Goal: Information Seeking & Learning: Learn about a topic

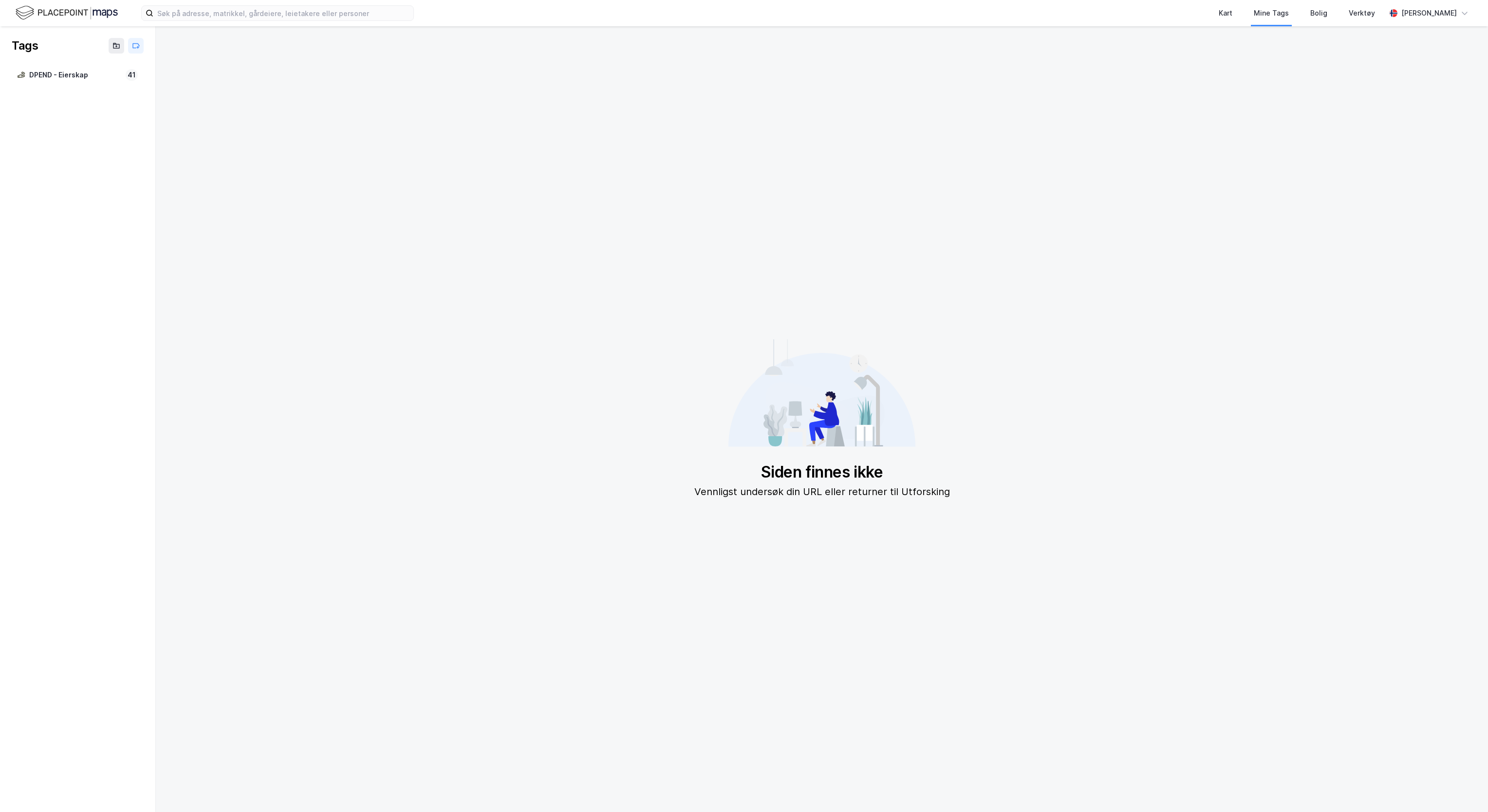
click at [85, 10] on img at bounding box center [66, 13] width 102 height 17
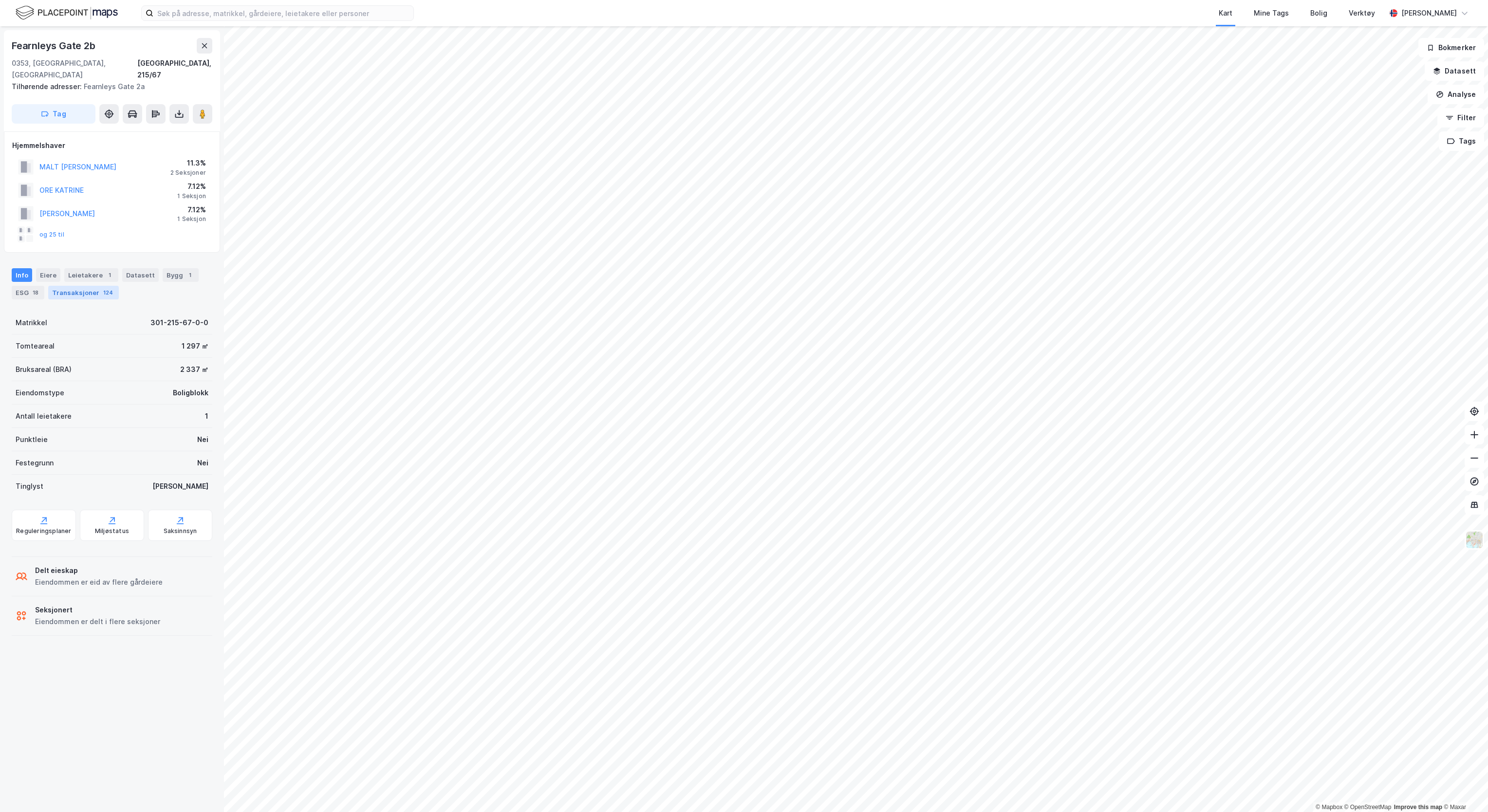
click at [76, 286] on div "Transaksjoner 124" at bounding box center [83, 293] width 70 height 14
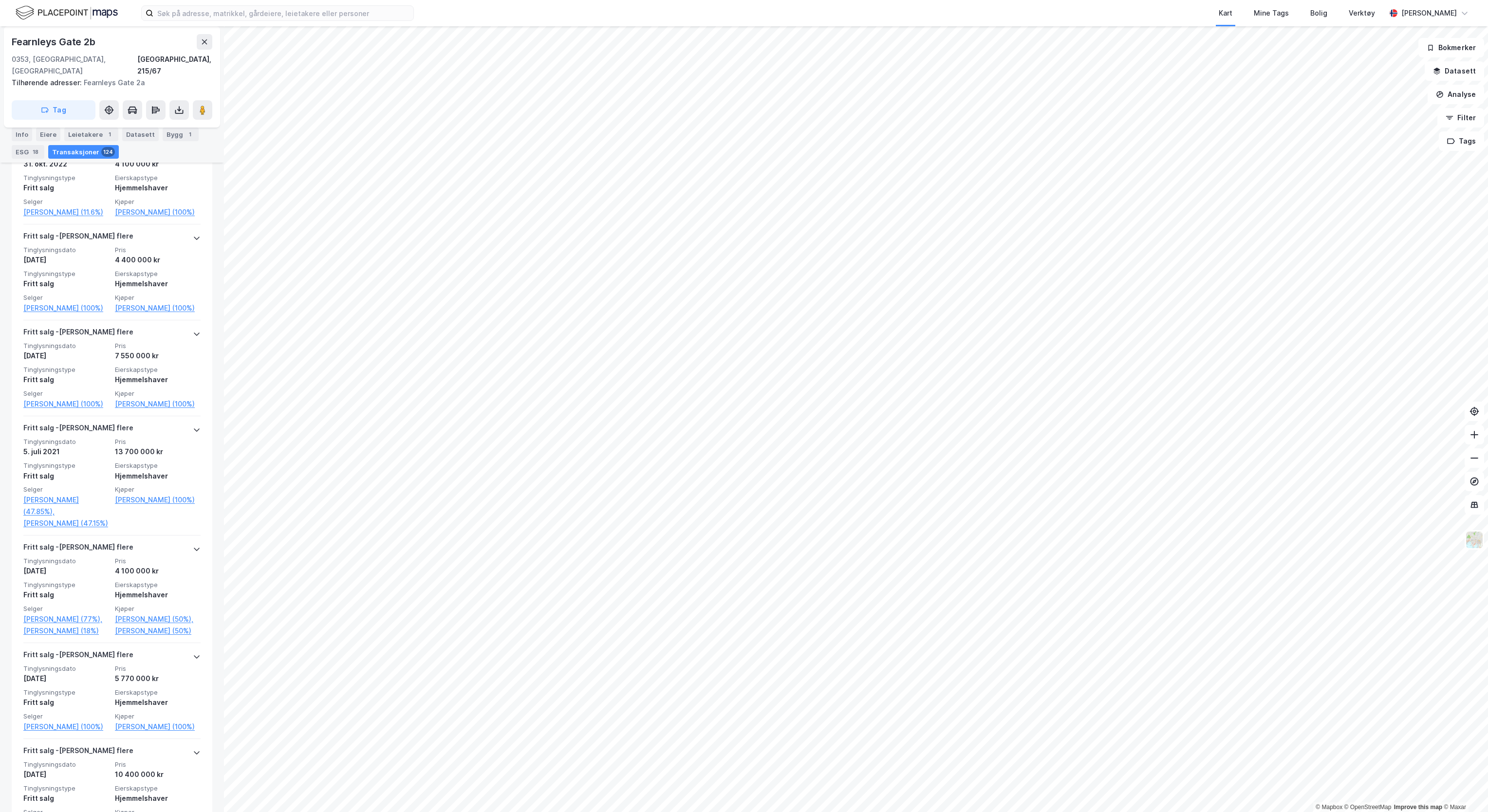
scroll to position [750, 0]
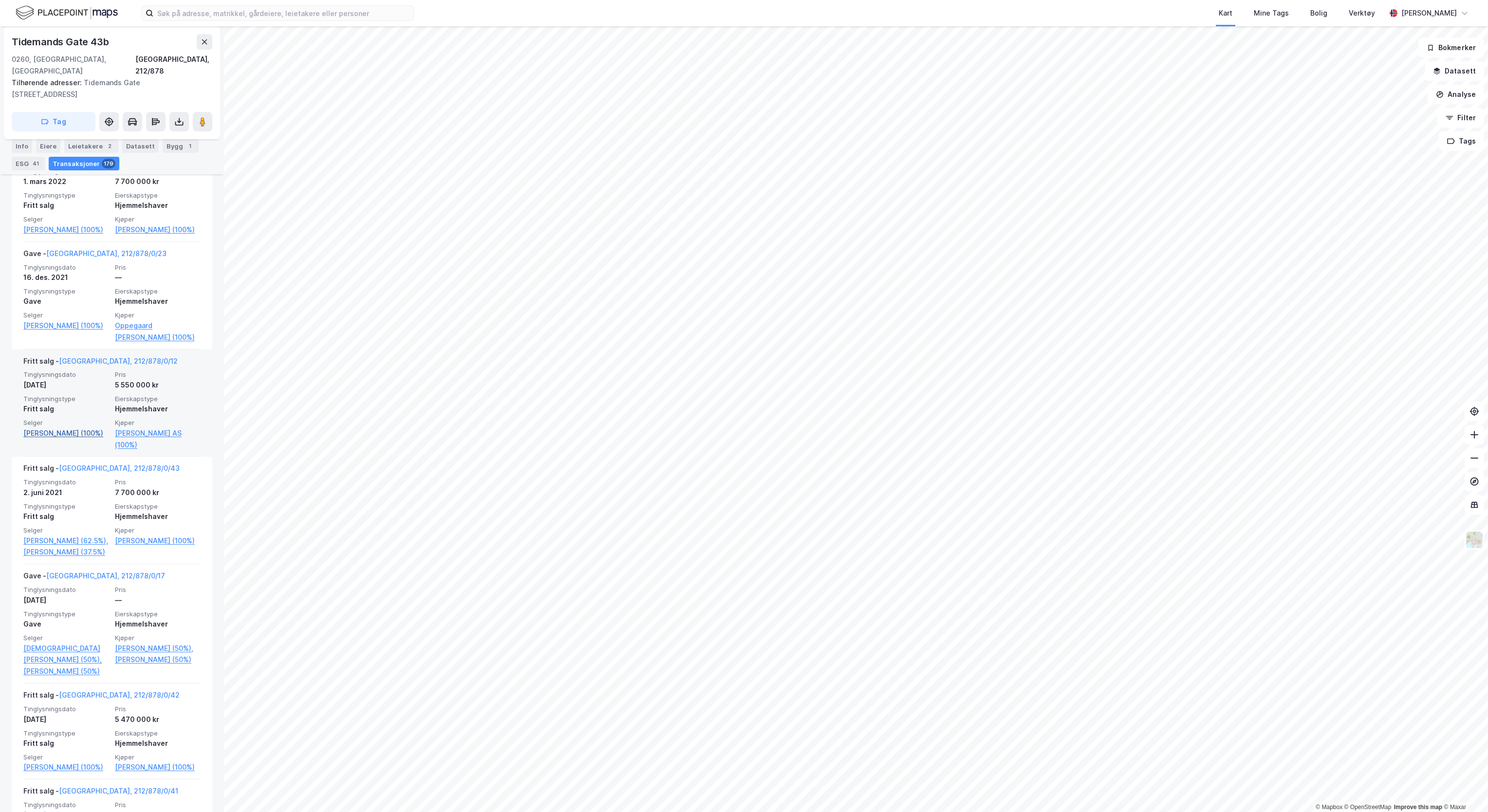
scroll to position [1718, 0]
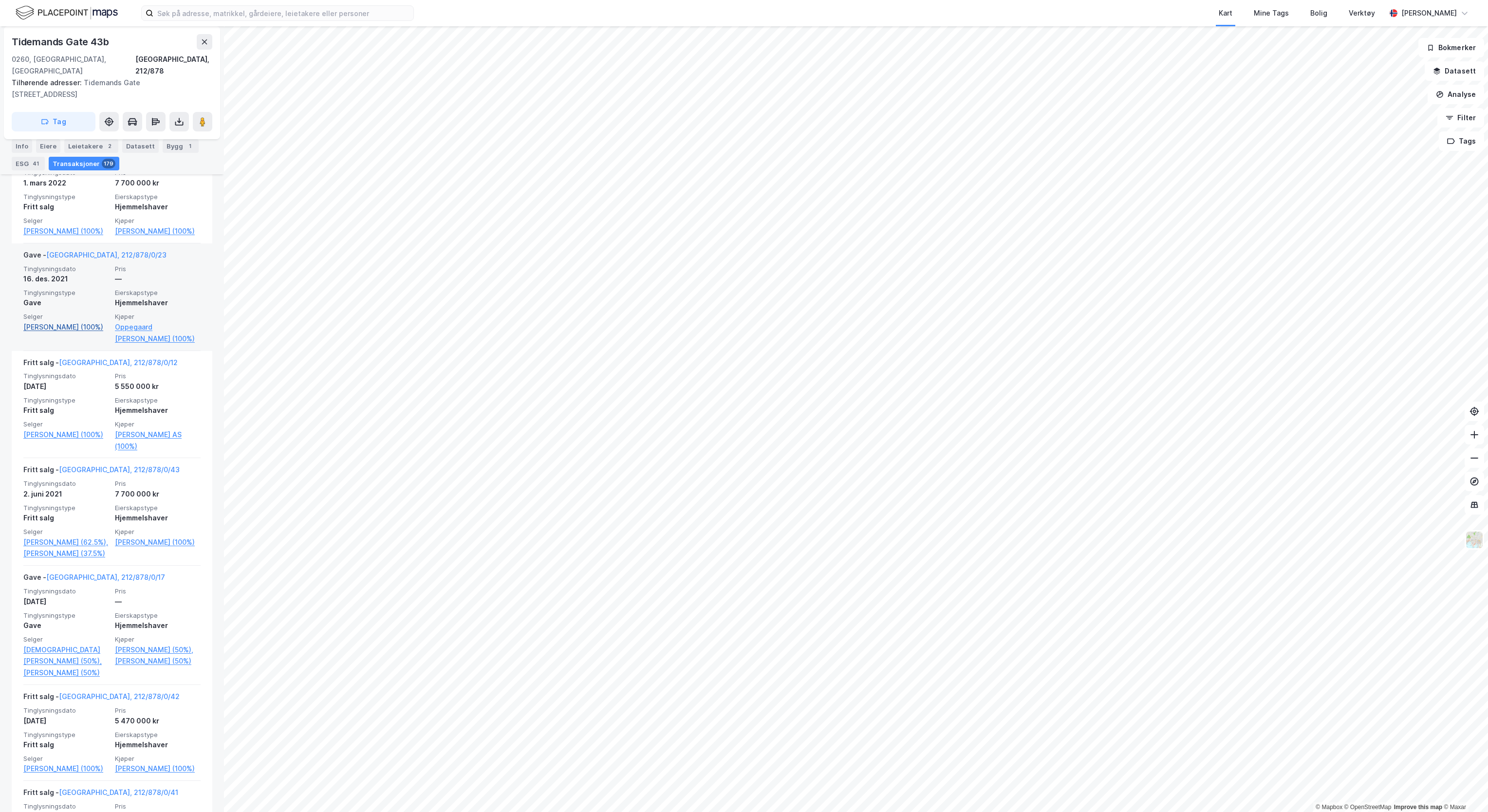
click at [58, 333] on link "[PERSON_NAME] (100%)" at bounding box center [66, 327] width 85 height 12
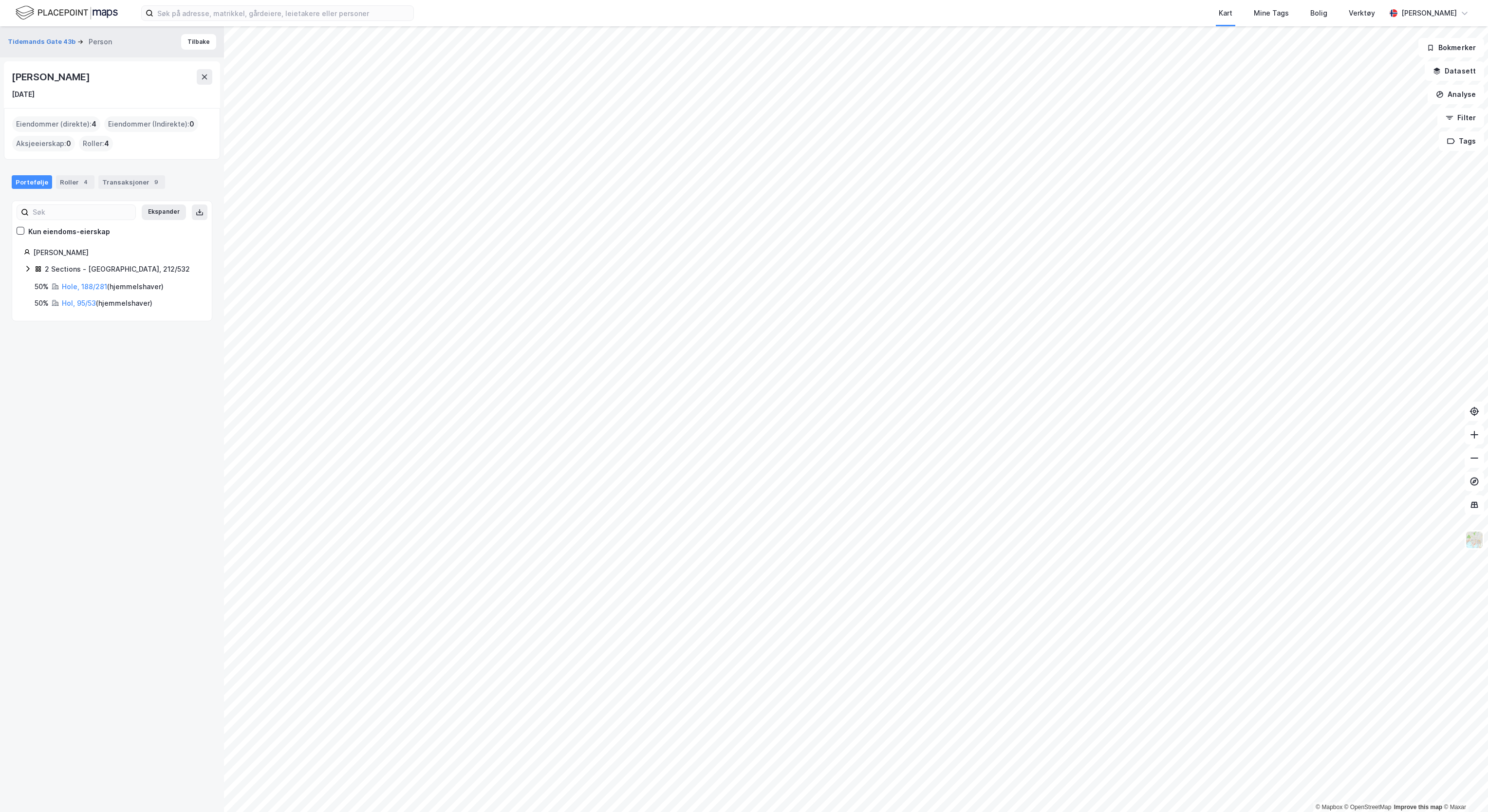
click at [29, 271] on icon at bounding box center [28, 269] width 3 height 6
click at [29, 271] on icon at bounding box center [27, 269] width 5 height 3
click at [29, 271] on icon at bounding box center [28, 269] width 3 height 6
click at [29, 271] on icon at bounding box center [27, 269] width 5 height 3
click at [106, 185] on div "Transaksjoner 9" at bounding box center [131, 182] width 66 height 14
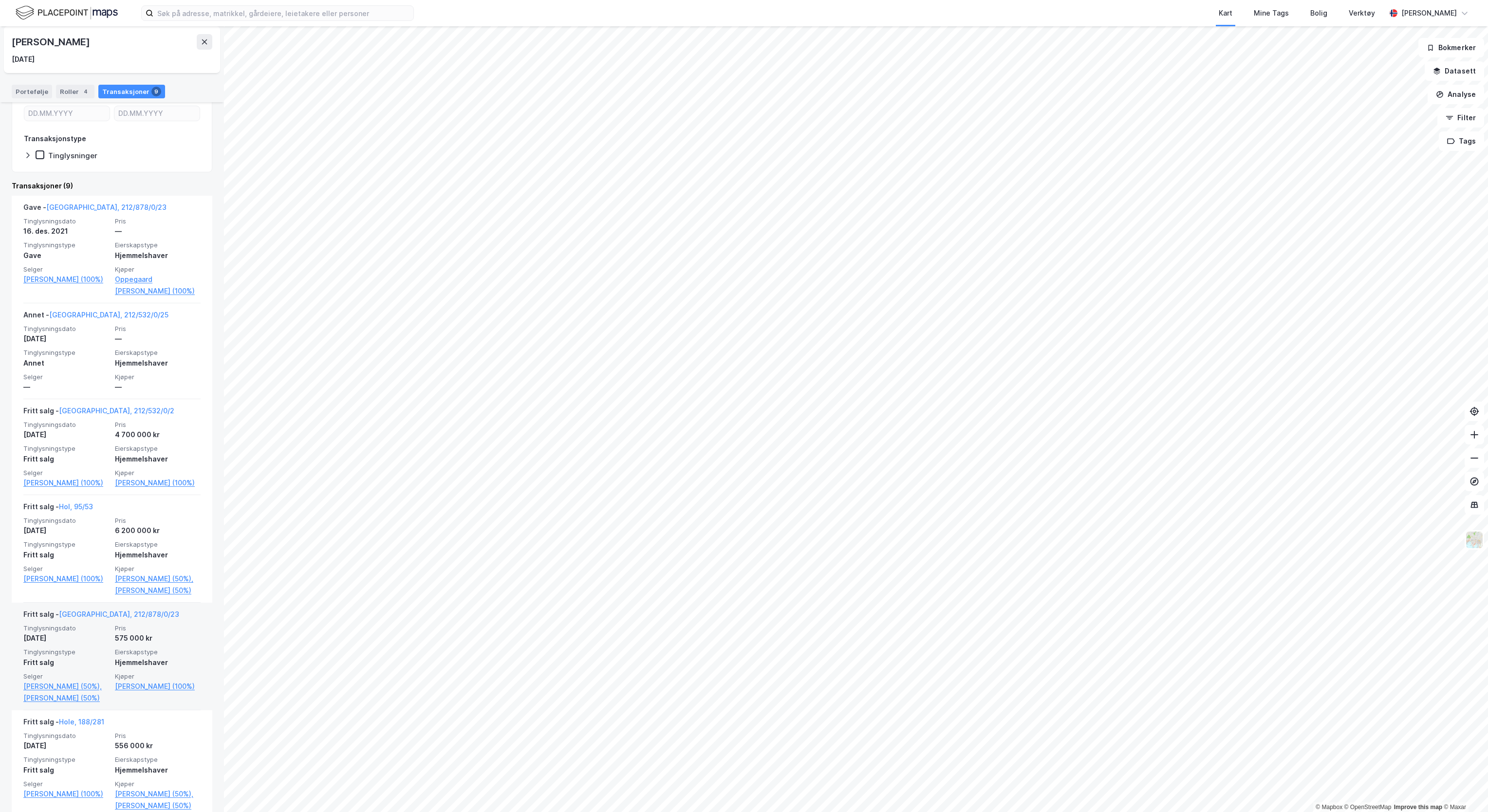
scroll to position [159, 0]
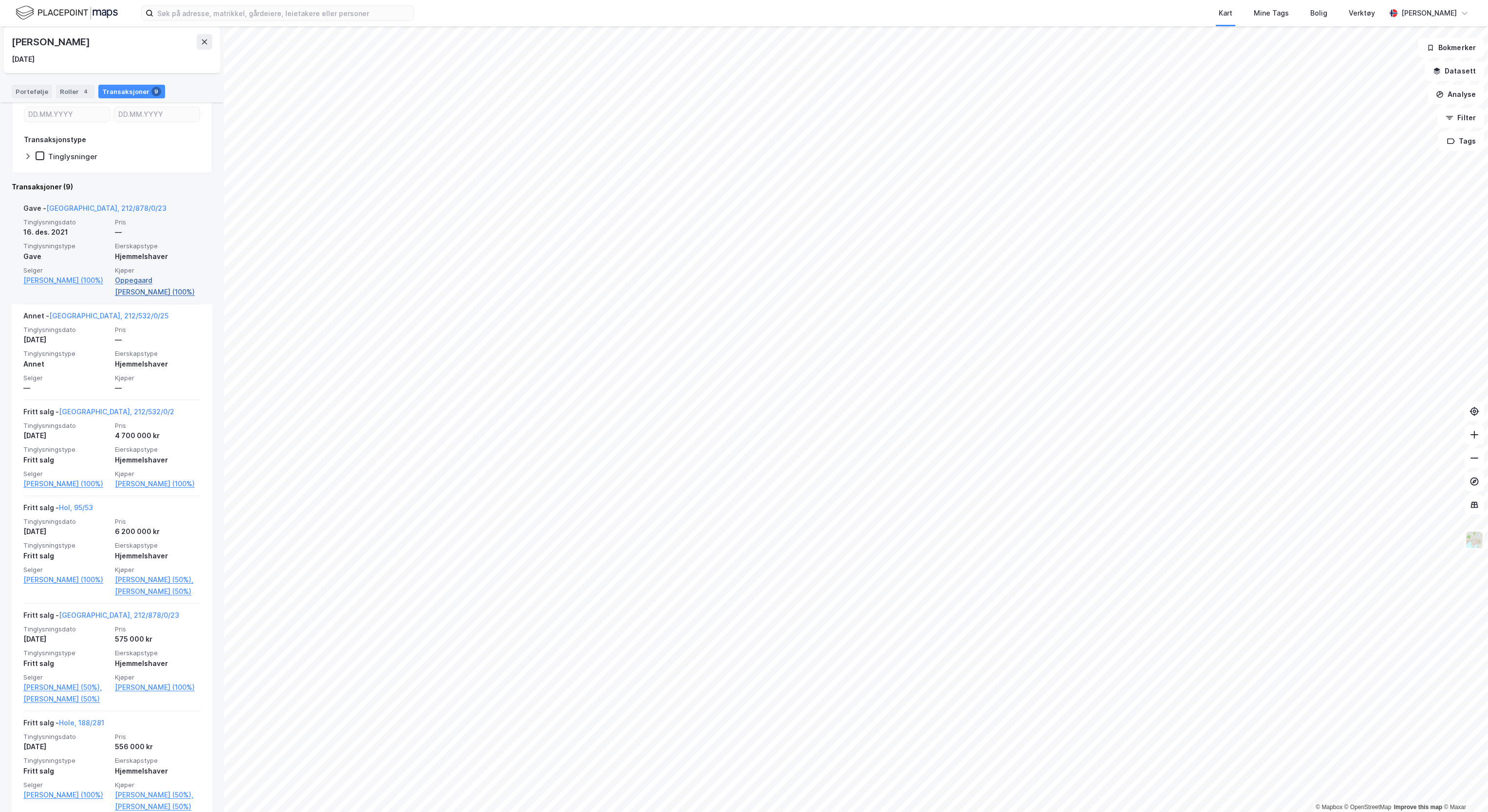
click at [115, 284] on link "Oppegaard [PERSON_NAME] (100%)" at bounding box center [158, 286] width 85 height 23
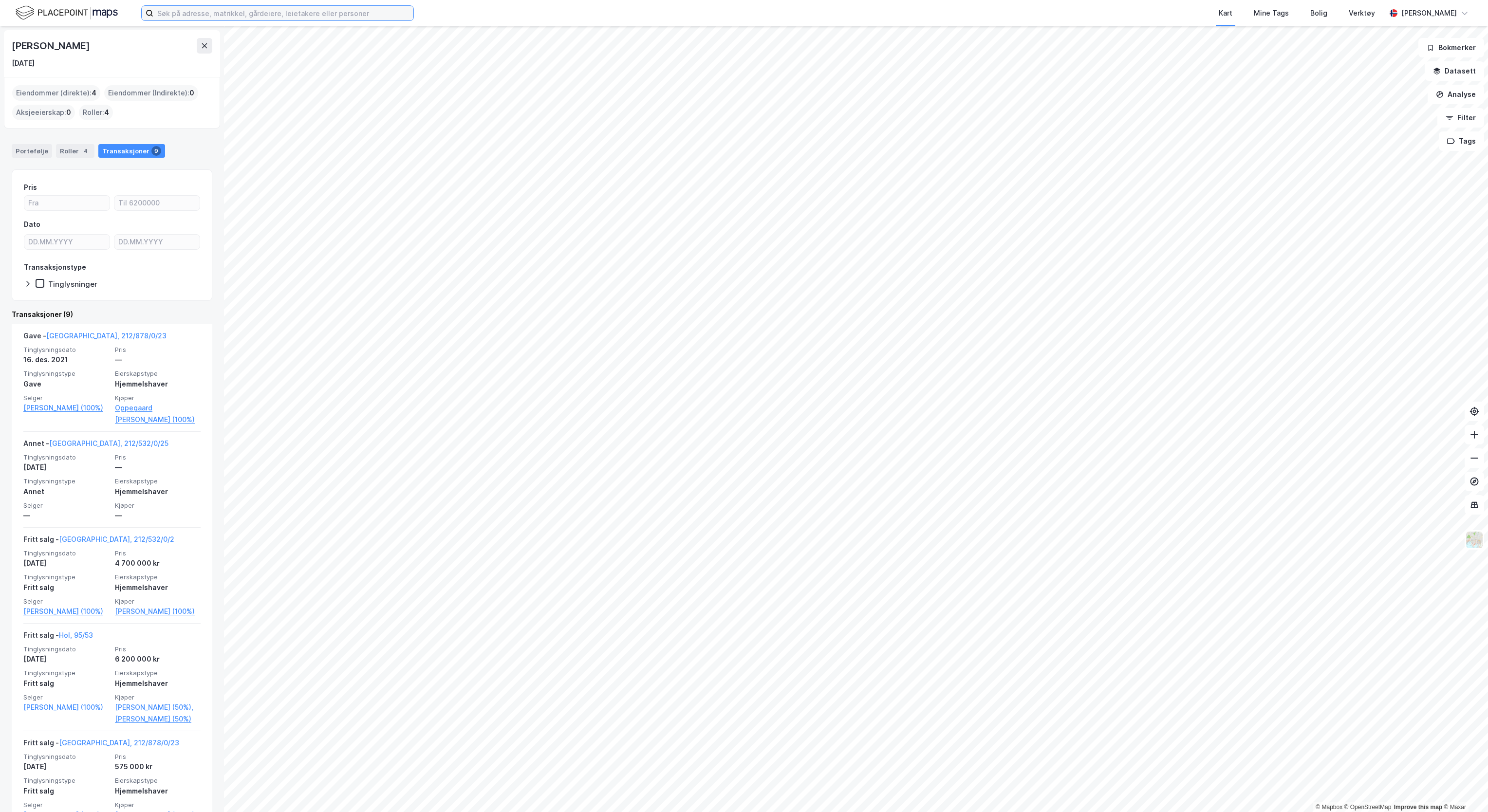
click at [181, 11] on input at bounding box center [284, 13] width 260 height 14
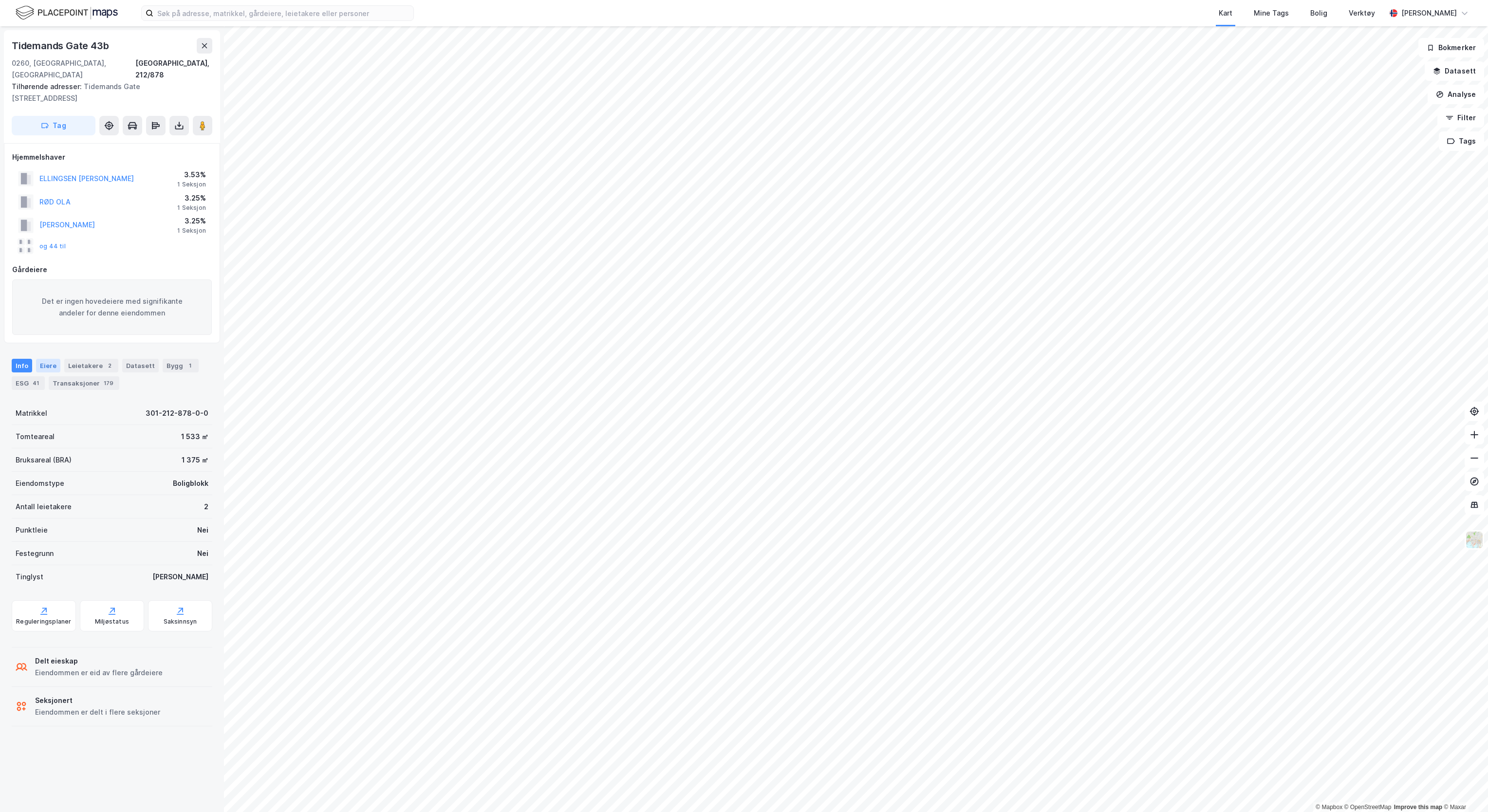
click at [47, 359] on div "Eiere" at bounding box center [48, 366] width 24 height 14
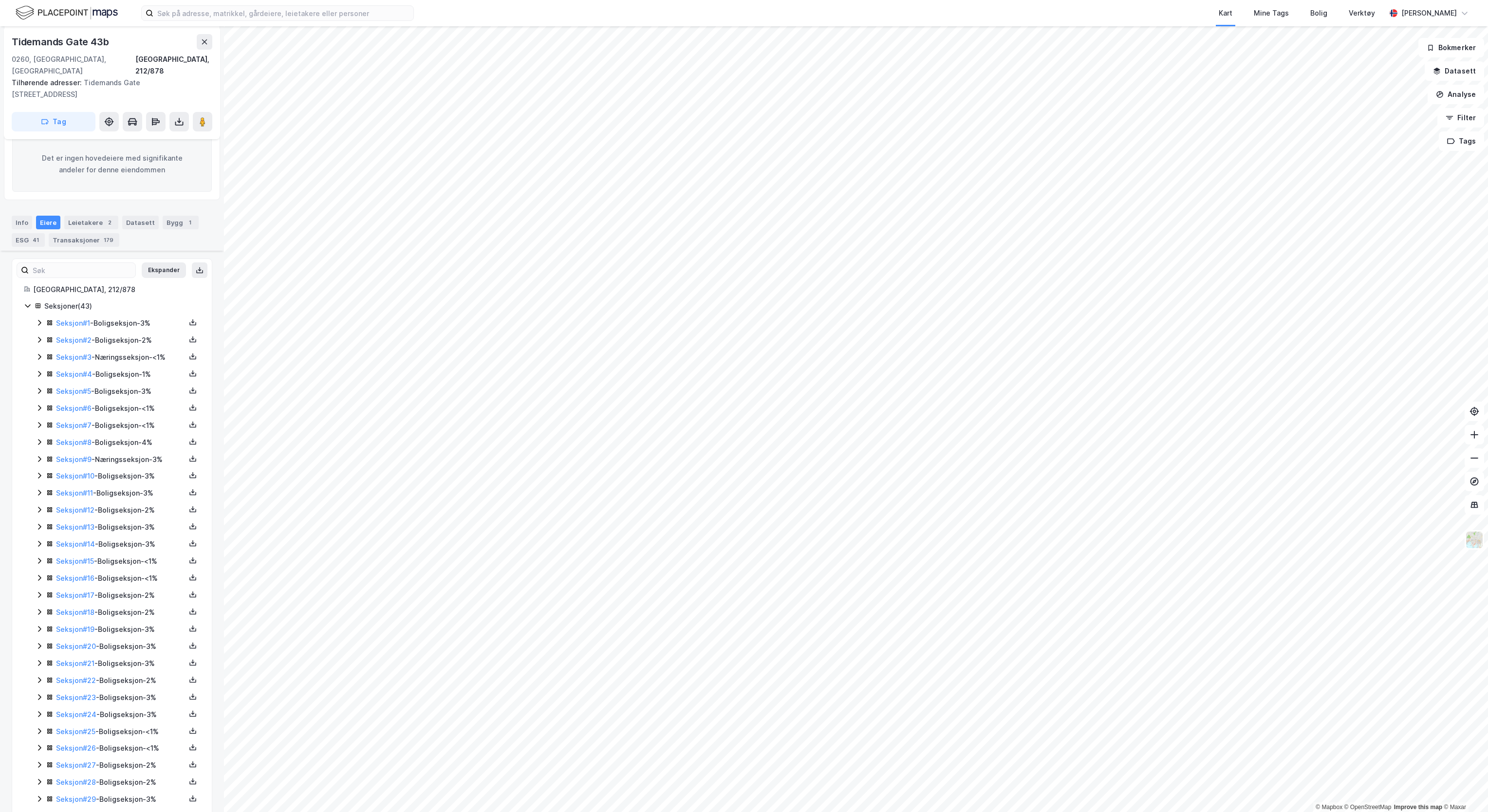
scroll to position [247, 0]
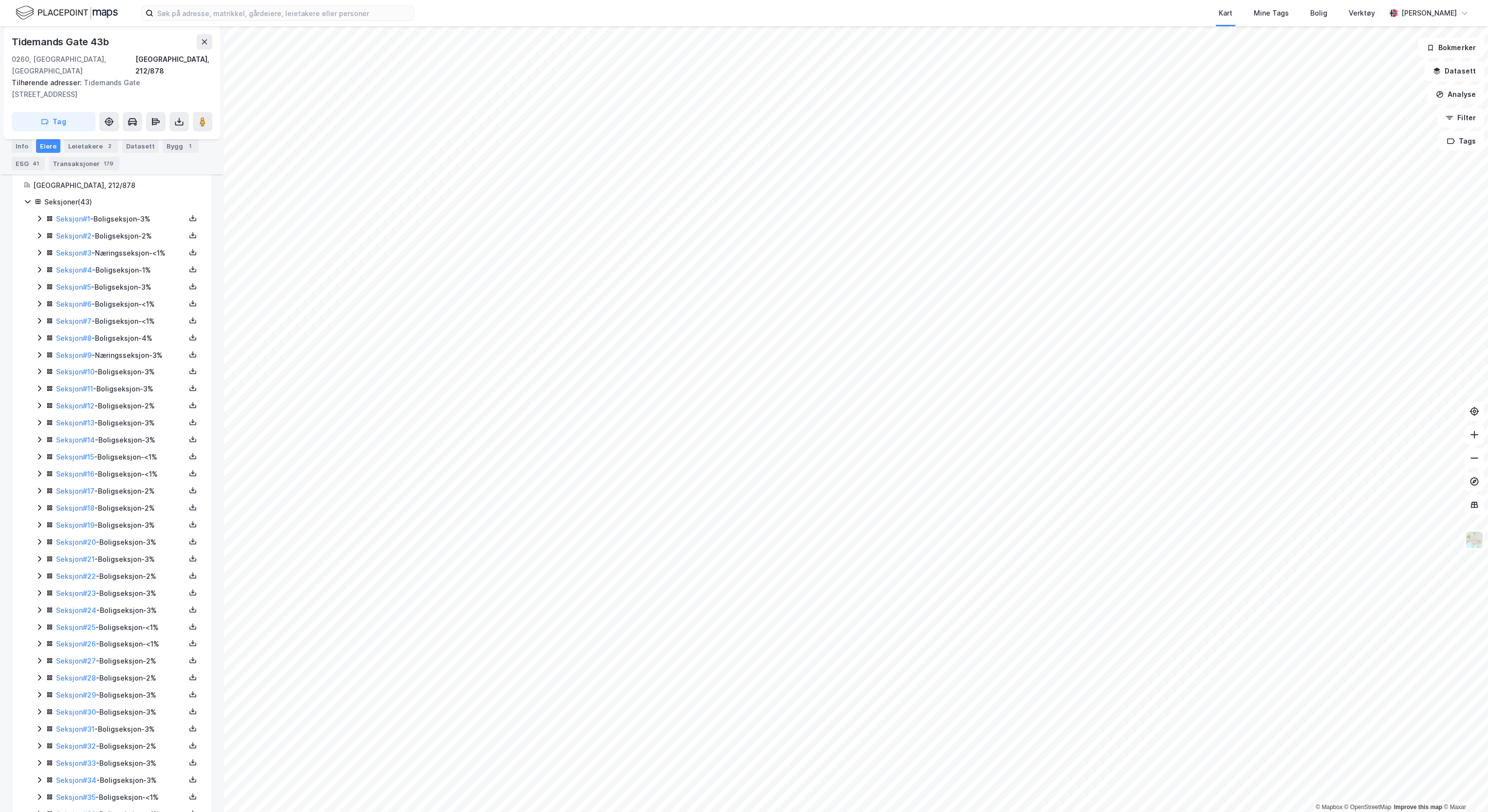
click at [37, 273] on icon at bounding box center [39, 269] width 8 height 8
click at [38, 324] on icon at bounding box center [39, 319] width 8 height 8
click at [38, 374] on icon at bounding box center [39, 369] width 8 height 8
click at [40, 336] on icon at bounding box center [39, 331] width 8 height 8
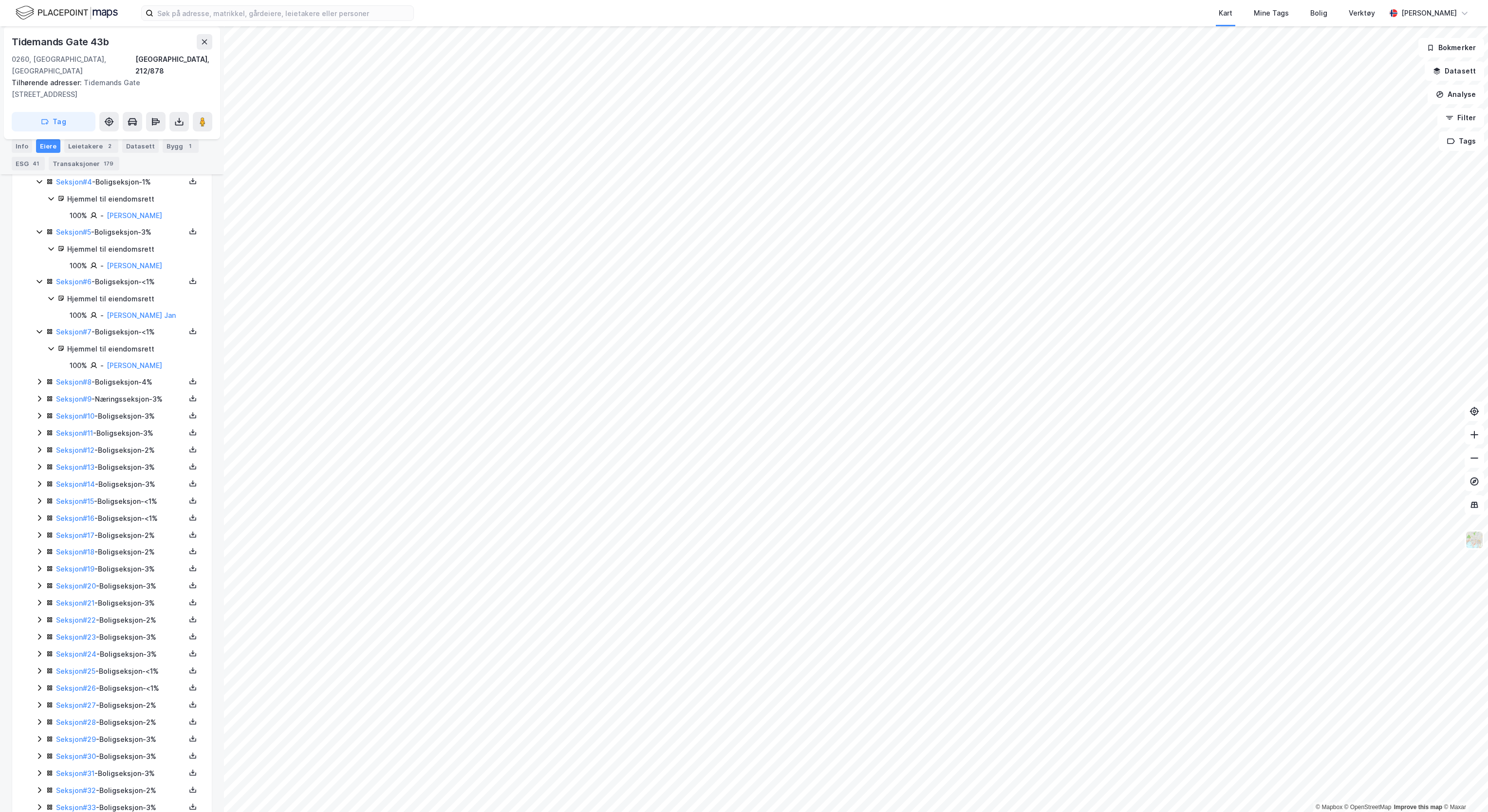
click at [37, 386] on icon at bounding box center [39, 381] width 8 height 8
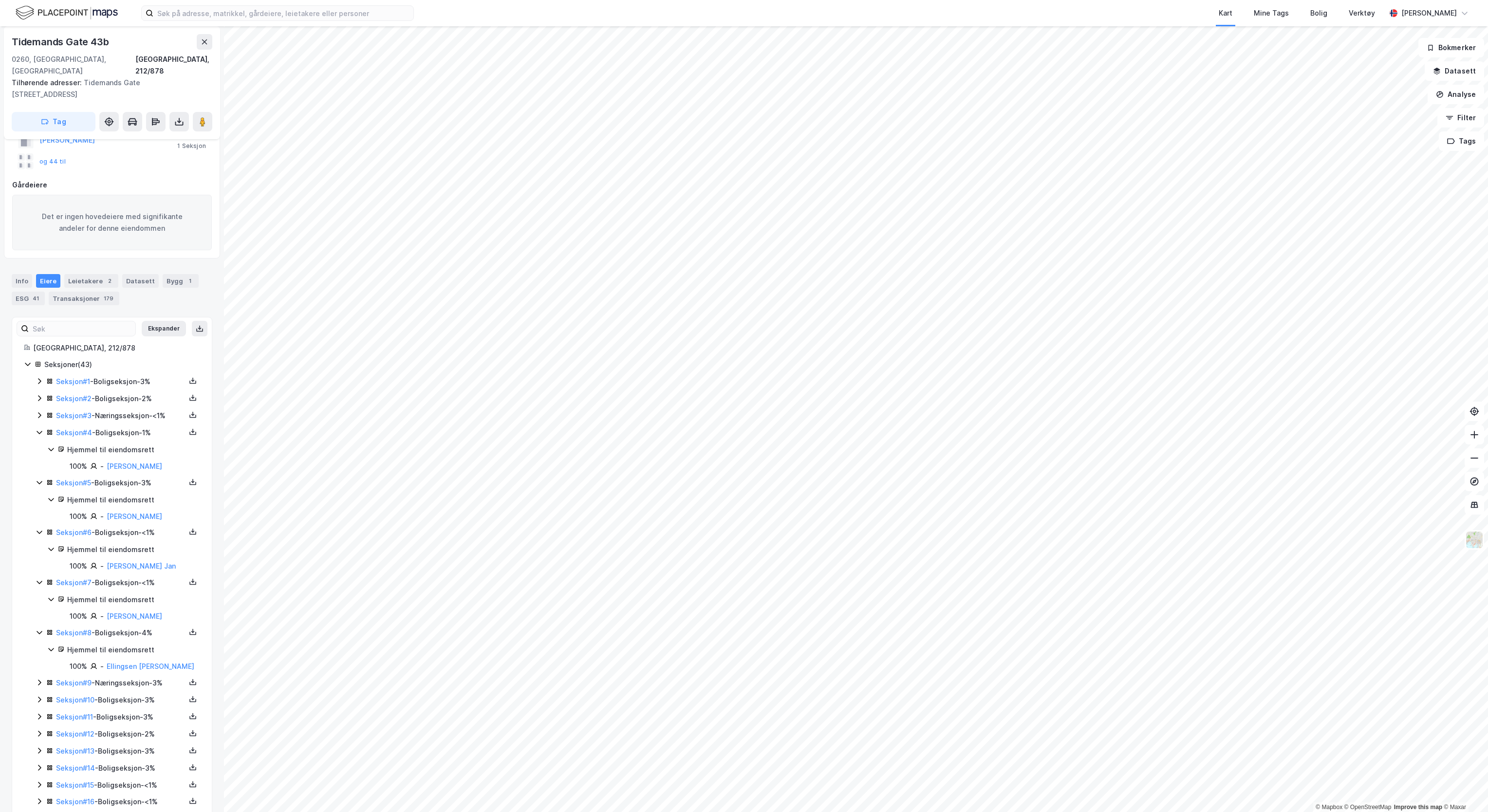
scroll to position [78, 0]
click at [87, 299] on div "Transaksjoner 179" at bounding box center [84, 306] width 70 height 14
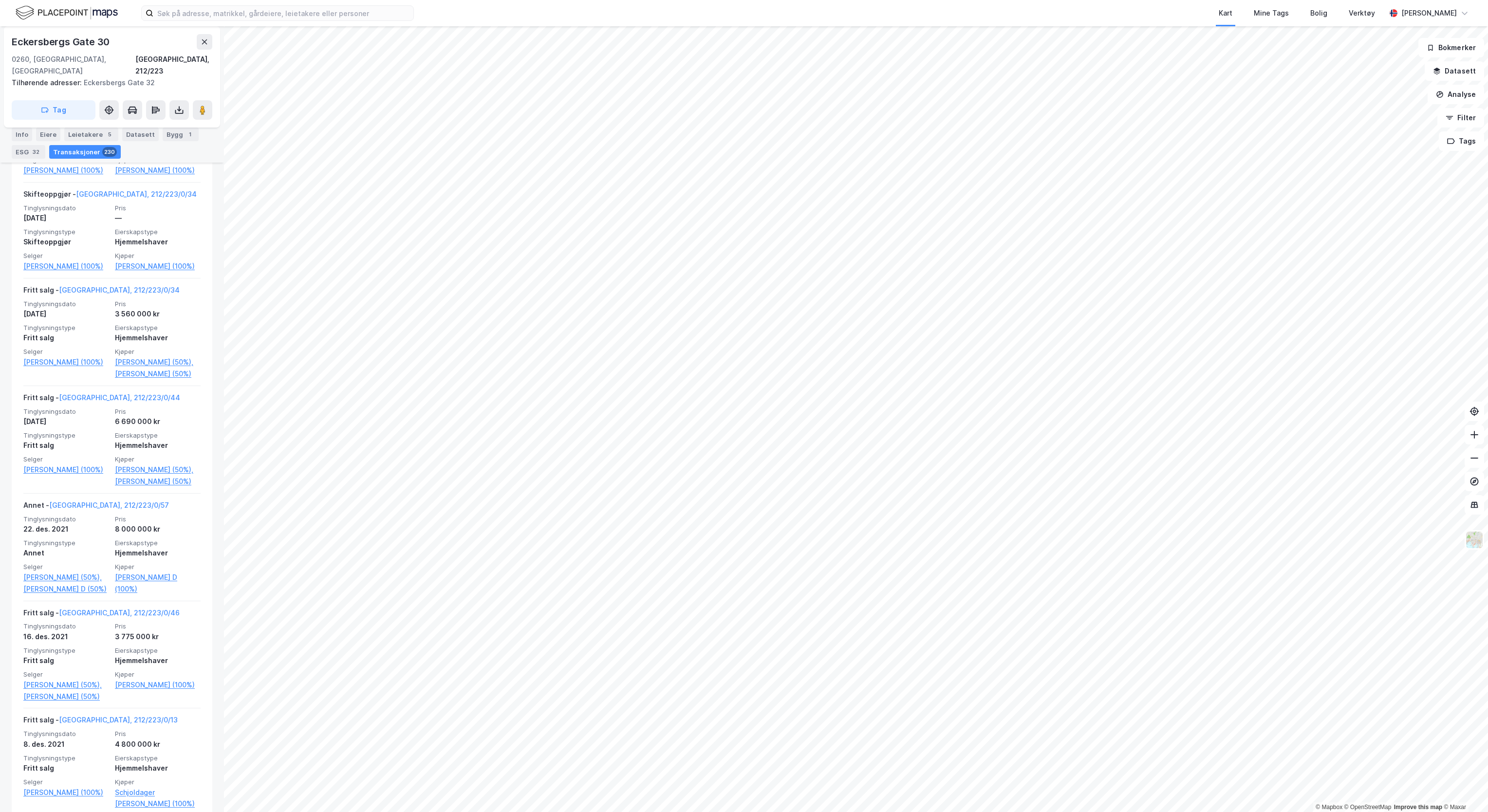
scroll to position [2445, 0]
